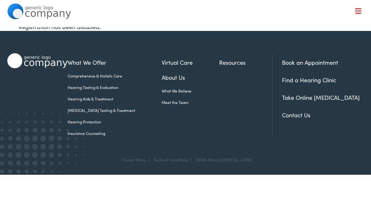
click at [91, 98] on link "Hearing Aids & Treatment" at bounding box center [115, 99] width 94 height 6
